Goal: Information Seeking & Learning: Check status

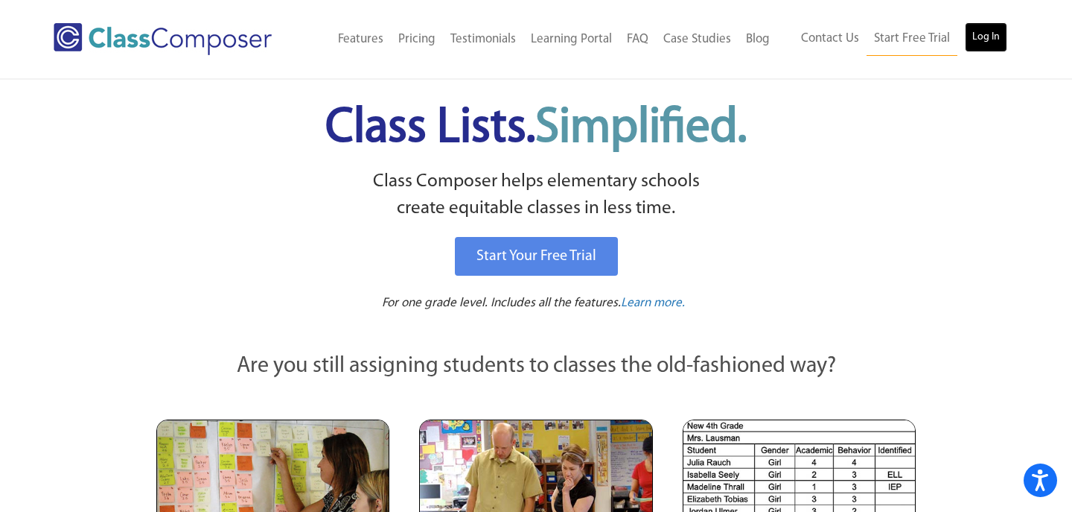
click at [980, 37] on link "Log In" at bounding box center [986, 37] width 42 height 30
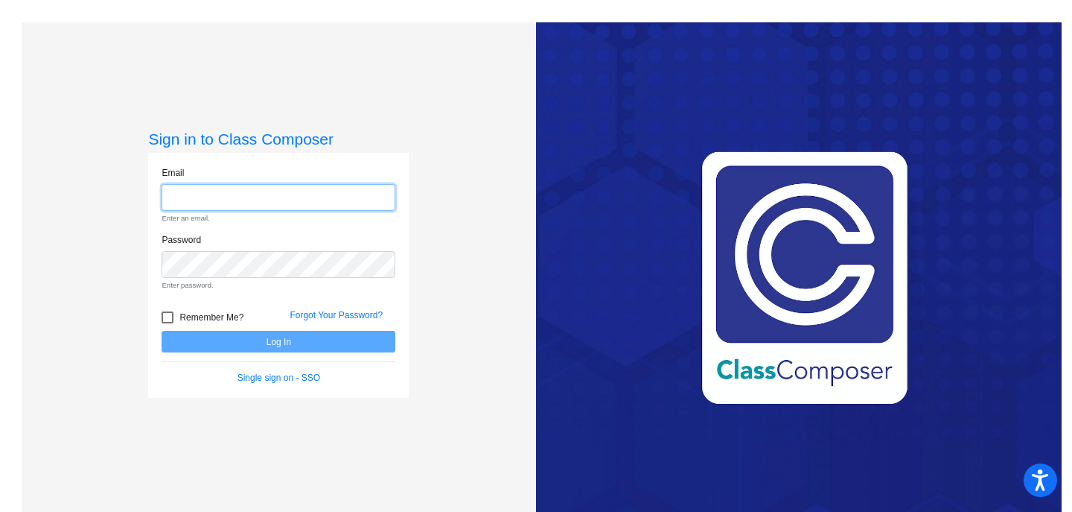
type input "[EMAIL_ADDRESS][PERSON_NAME][DOMAIN_NAME]"
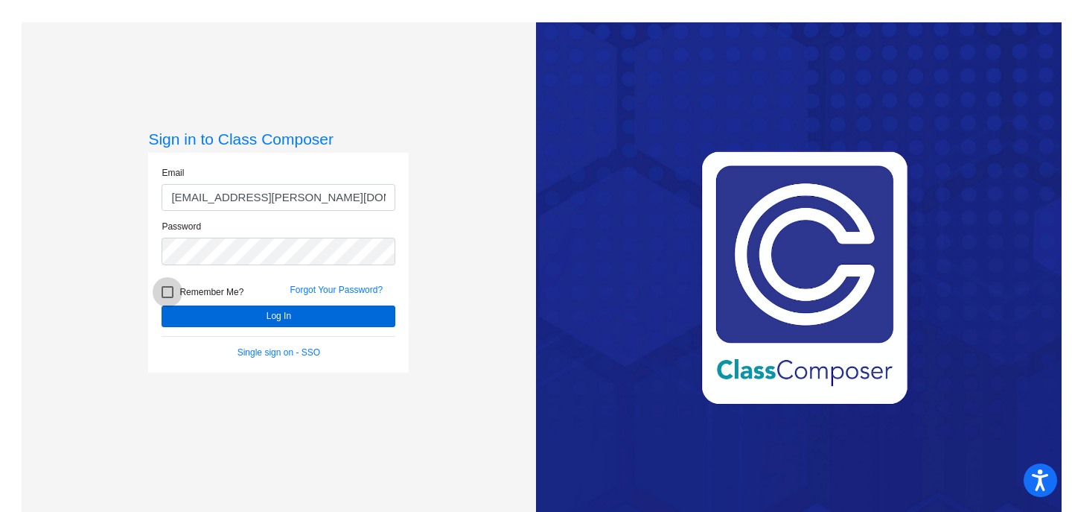
click at [164, 318] on form "Email [PERSON_NAME][EMAIL_ADDRESS][PERSON_NAME][DOMAIN_NAME] Password Remember …" at bounding box center [279, 262] width 234 height 193
click at [169, 289] on div at bounding box center [168, 292] width 12 height 12
click at [168, 298] on input "Remember Me?" at bounding box center [167, 298] width 1 height 1
checkbox input "true"
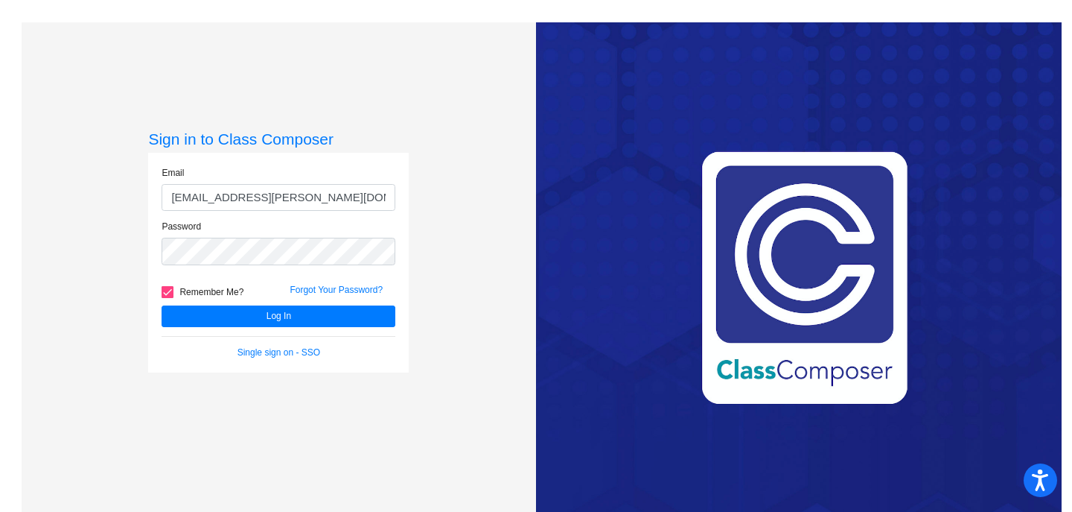
click at [343, 303] on div "Forgot Your Password?" at bounding box center [342, 294] width 128 height 22
click at [303, 316] on button "Log In" at bounding box center [279, 316] width 234 height 22
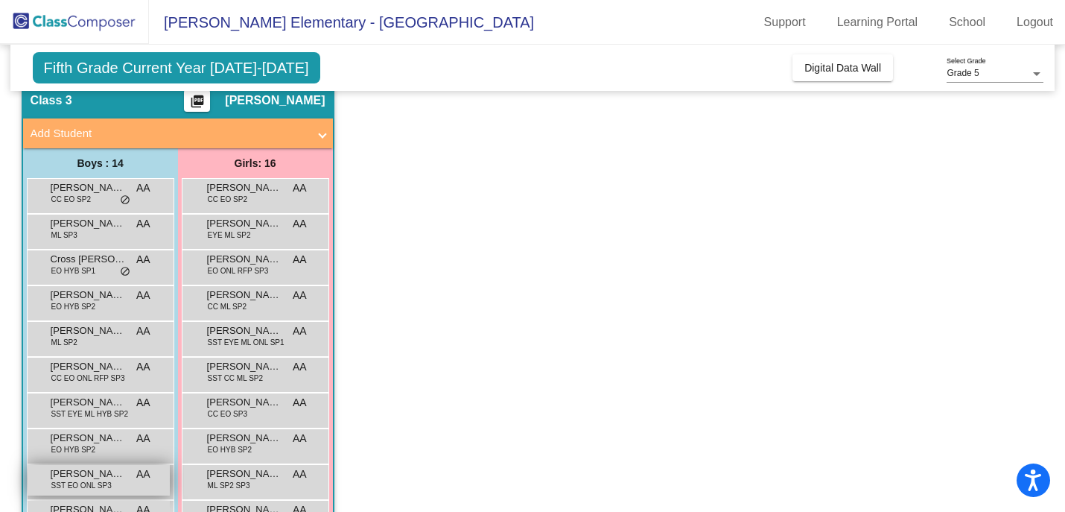
scroll to position [58, 0]
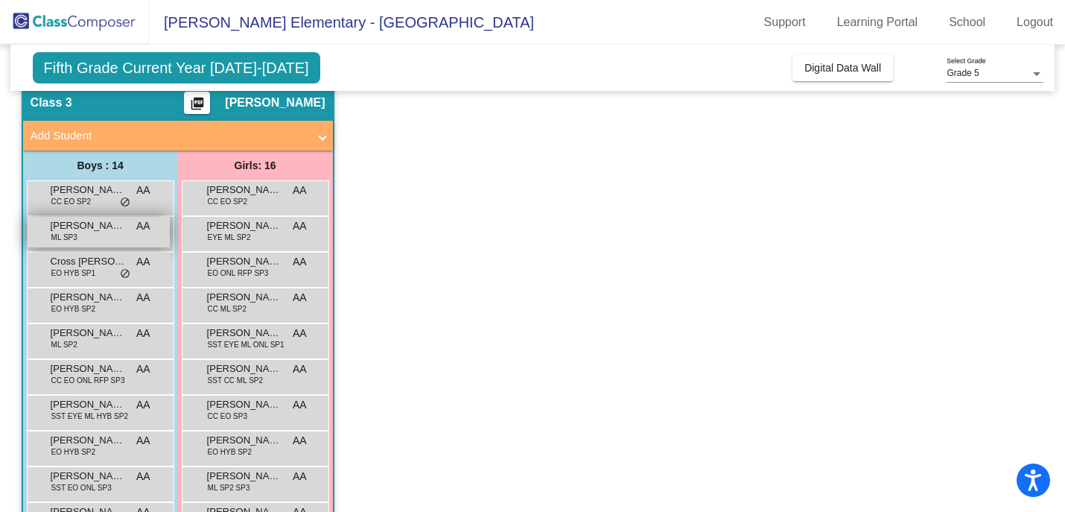
click at [84, 233] on div "[PERSON_NAME] [PERSON_NAME] SP3 AA lock do_not_disturb_alt" at bounding box center [99, 232] width 142 height 31
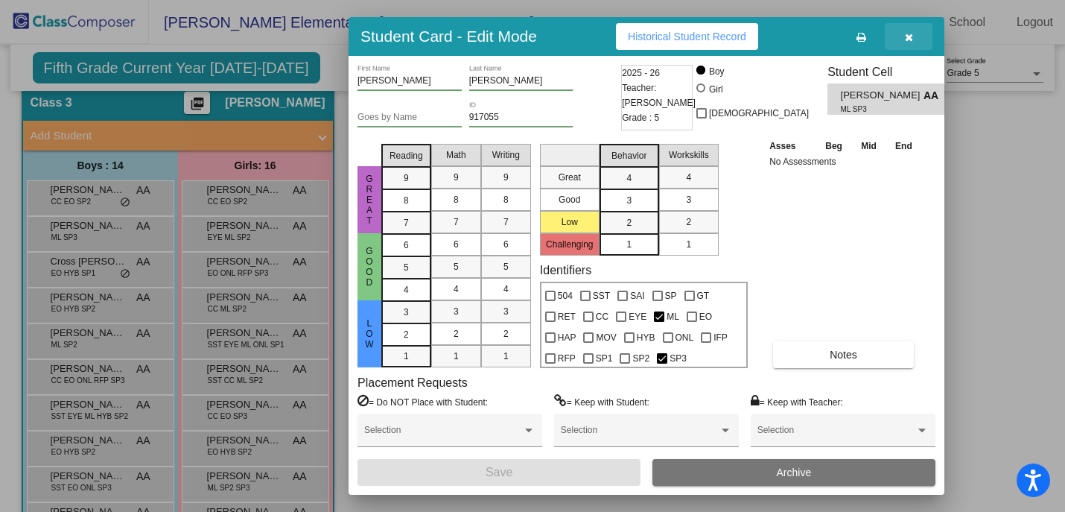
click at [905, 42] on icon "button" at bounding box center [909, 37] width 8 height 10
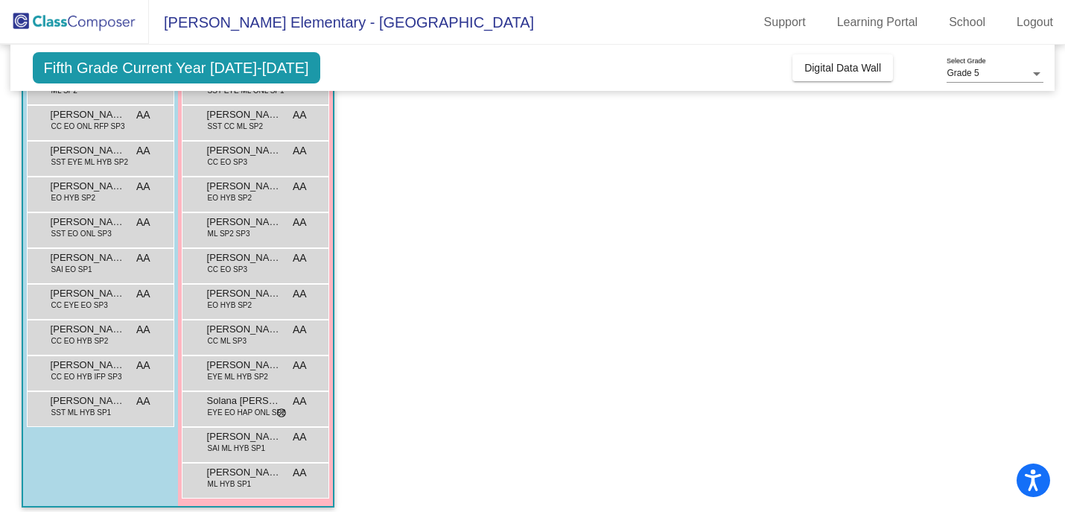
scroll to position [313, 0]
click at [232, 227] on span "ML SP2 SP3" at bounding box center [229, 232] width 42 height 11
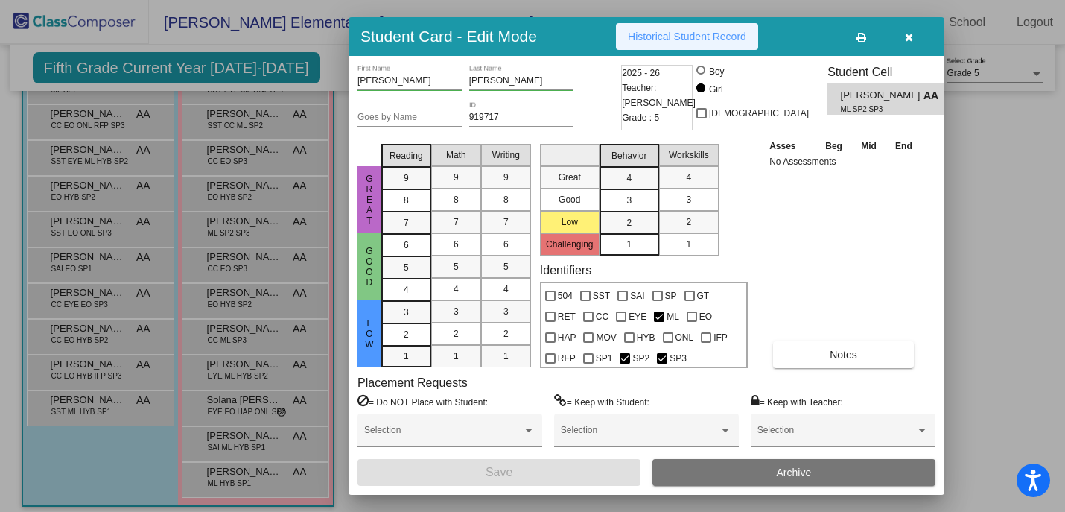
click at [659, 33] on span "Historical Student Record" at bounding box center [687, 37] width 118 height 12
click at [914, 36] on button "button" at bounding box center [909, 36] width 48 height 27
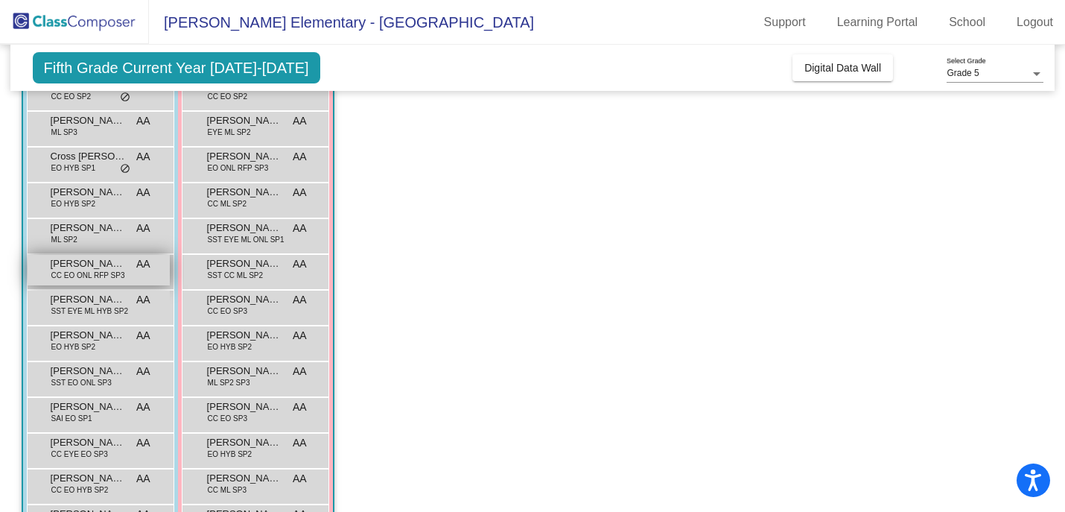
scroll to position [159, 0]
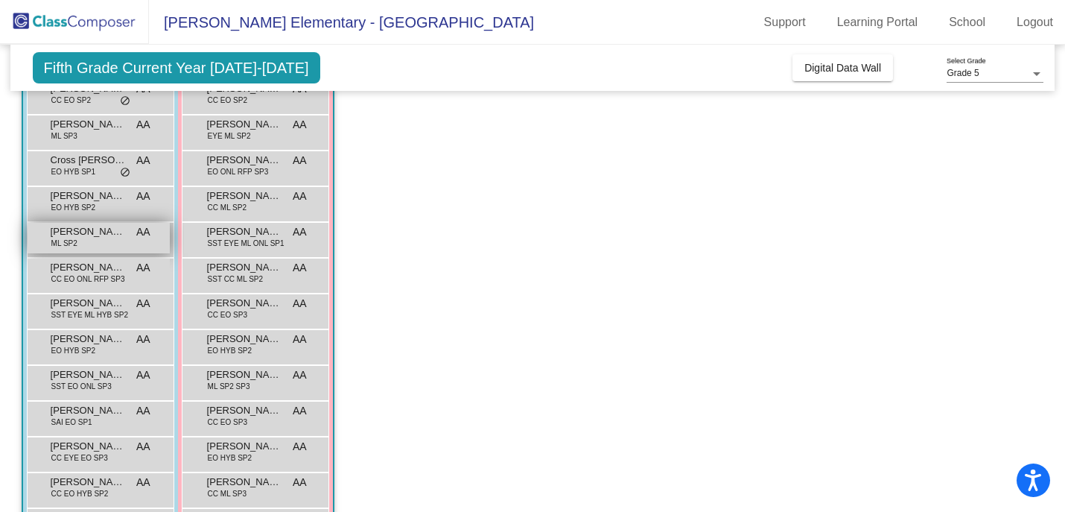
click at [74, 243] on span "ML SP2" at bounding box center [64, 243] width 26 height 11
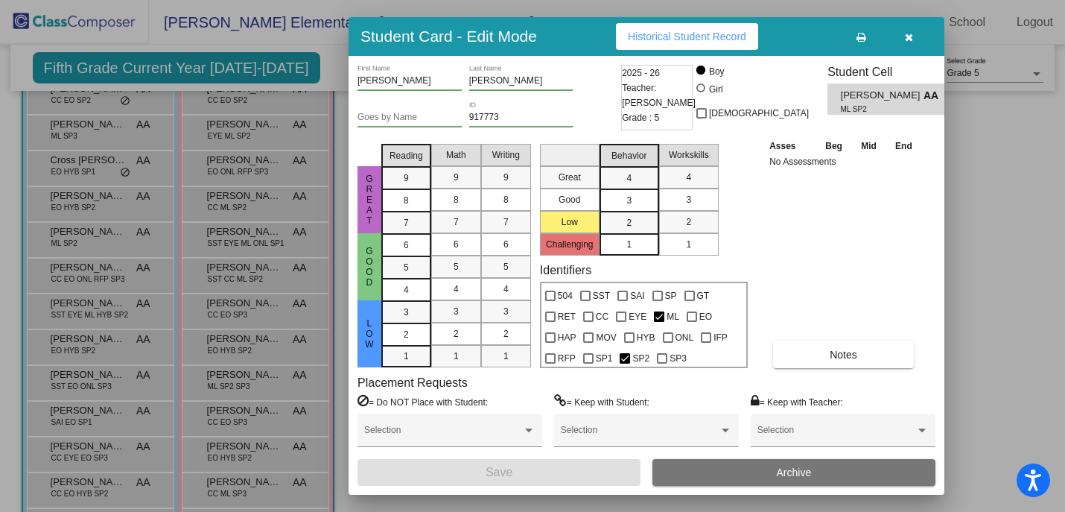
click at [748, 29] on button "Historical Student Record" at bounding box center [687, 36] width 142 height 27
click at [910, 39] on icon "button" at bounding box center [909, 37] width 8 height 10
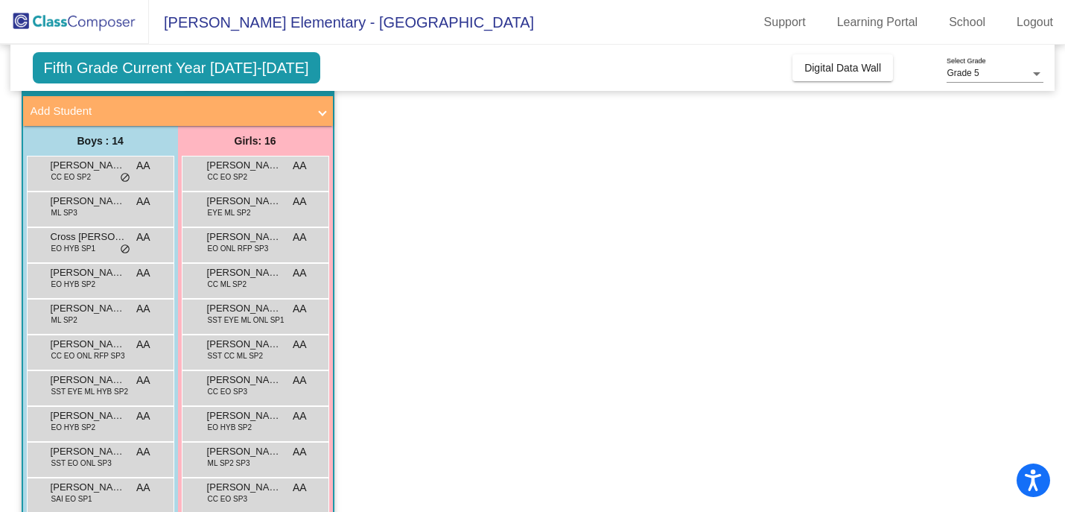
scroll to position [71, 0]
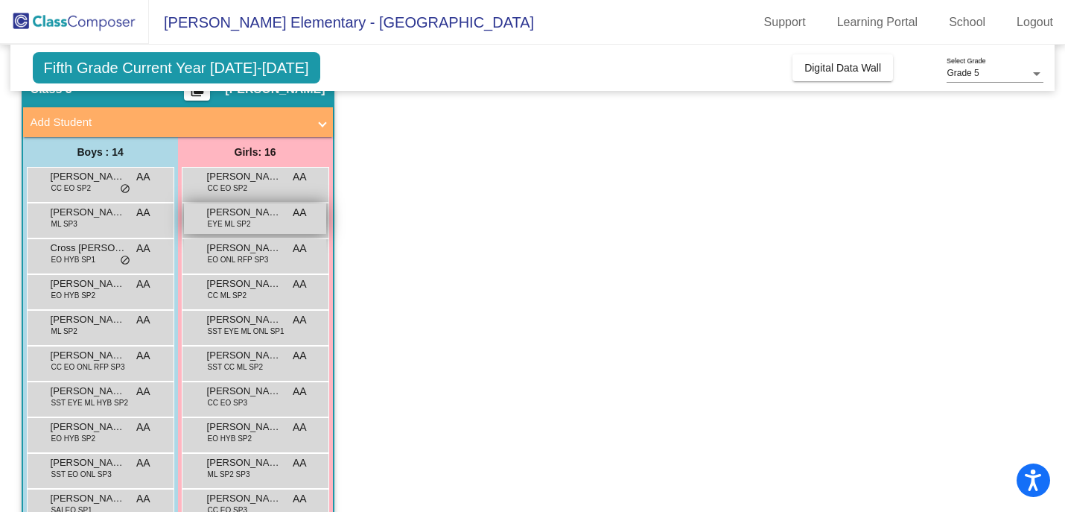
click at [238, 220] on span "EYE ML SP2" at bounding box center [229, 223] width 43 height 11
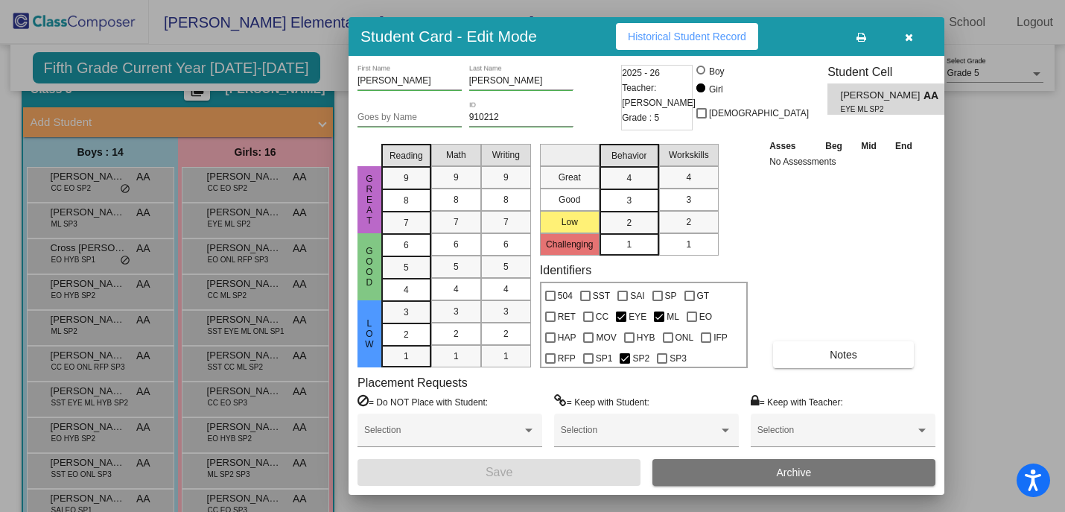
click at [695, 31] on span "Historical Student Record" at bounding box center [687, 37] width 118 height 12
click at [900, 37] on button "button" at bounding box center [909, 36] width 48 height 27
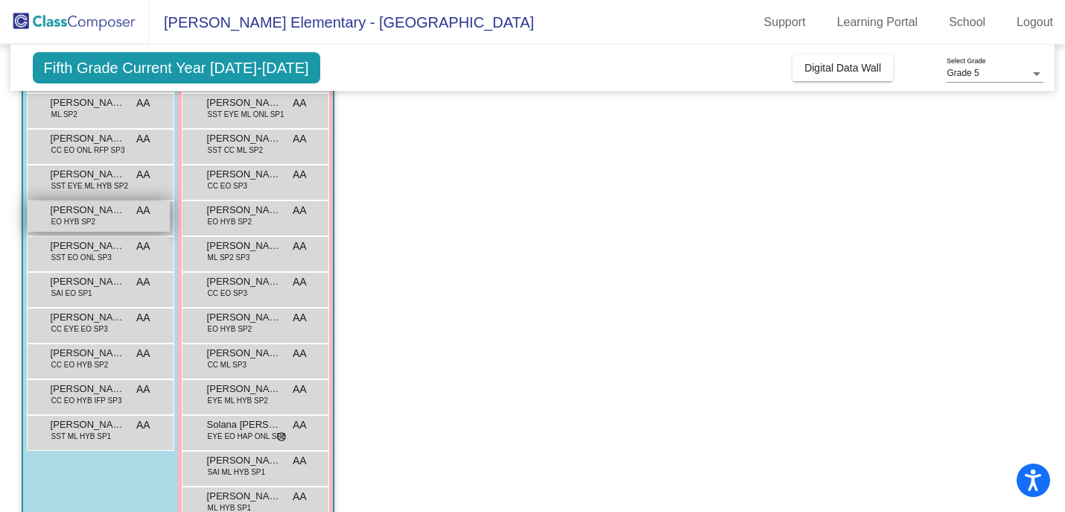
scroll to position [312, 0]
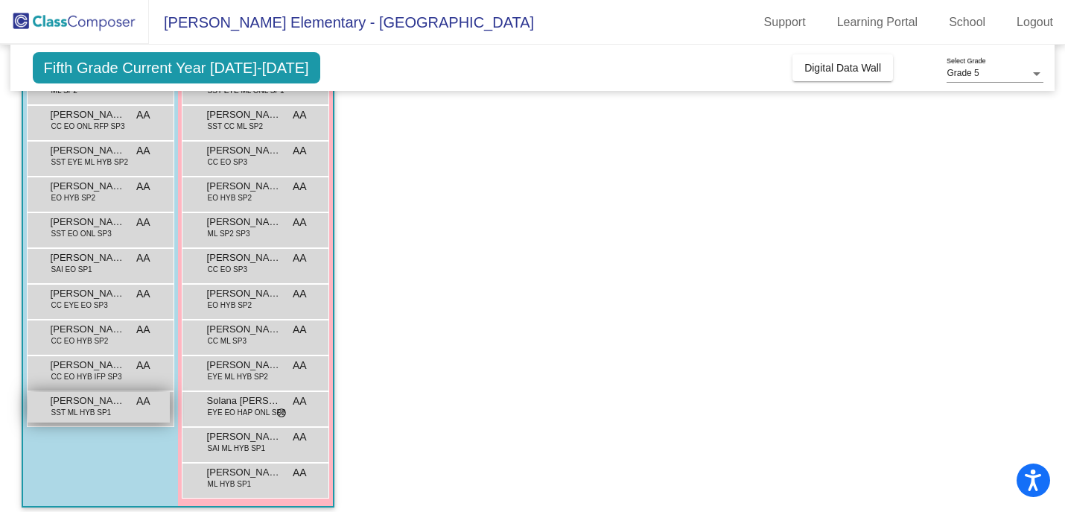
click at [69, 409] on span "SST ML HYB SP1" at bounding box center [81, 412] width 60 height 11
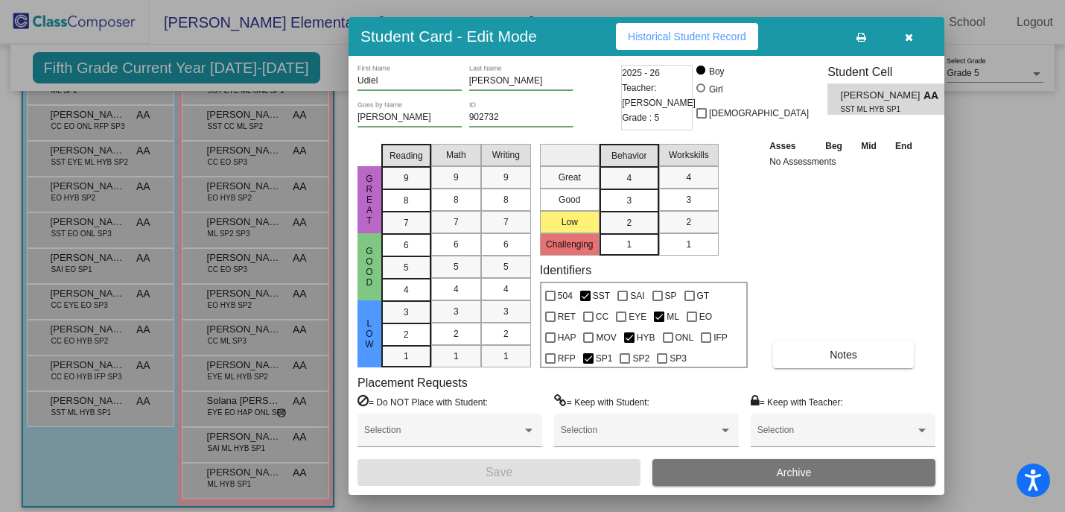
click at [674, 37] on span "Historical Student Record" at bounding box center [687, 37] width 118 height 12
click at [899, 34] on button "button" at bounding box center [909, 36] width 48 height 27
